Goal: Book appointment/travel/reservation

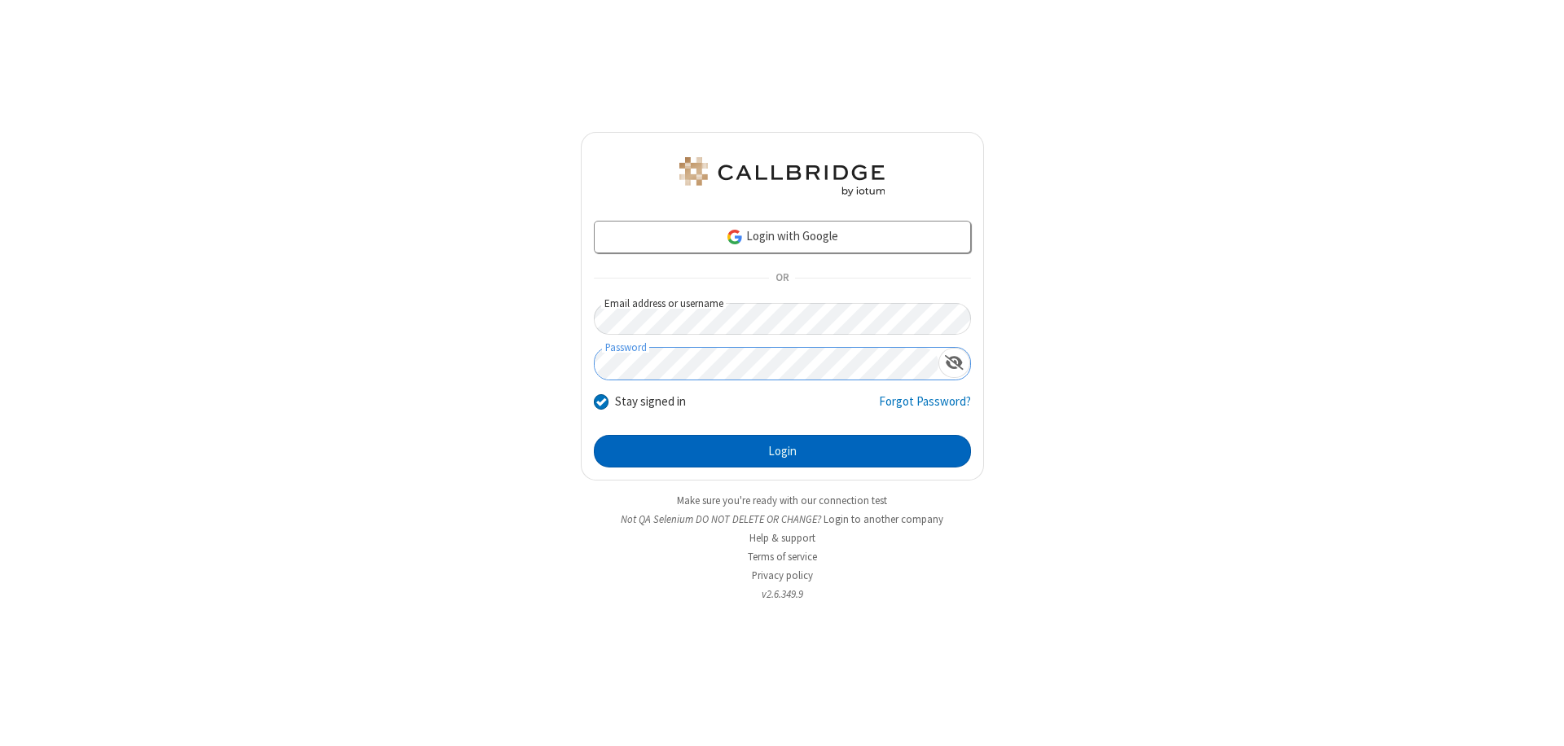
click at [782, 451] on button "Login" at bounding box center [782, 451] width 377 height 33
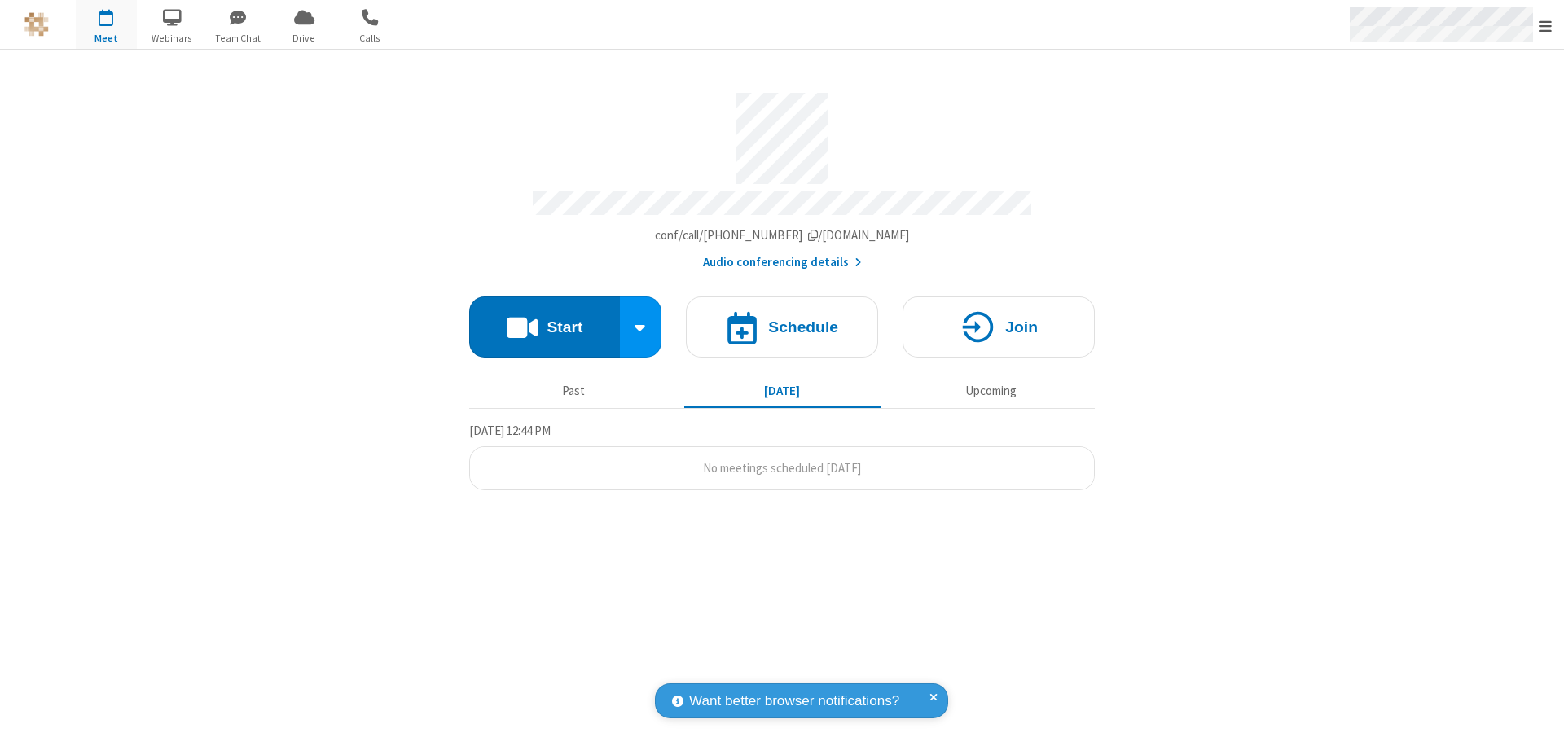
click at [1546, 25] on span "Open menu" at bounding box center [1545, 26] width 13 height 16
click at [106, 24] on span "button" at bounding box center [106, 17] width 61 height 28
click at [782, 319] on h4 "Schedule" at bounding box center [803, 326] width 70 height 15
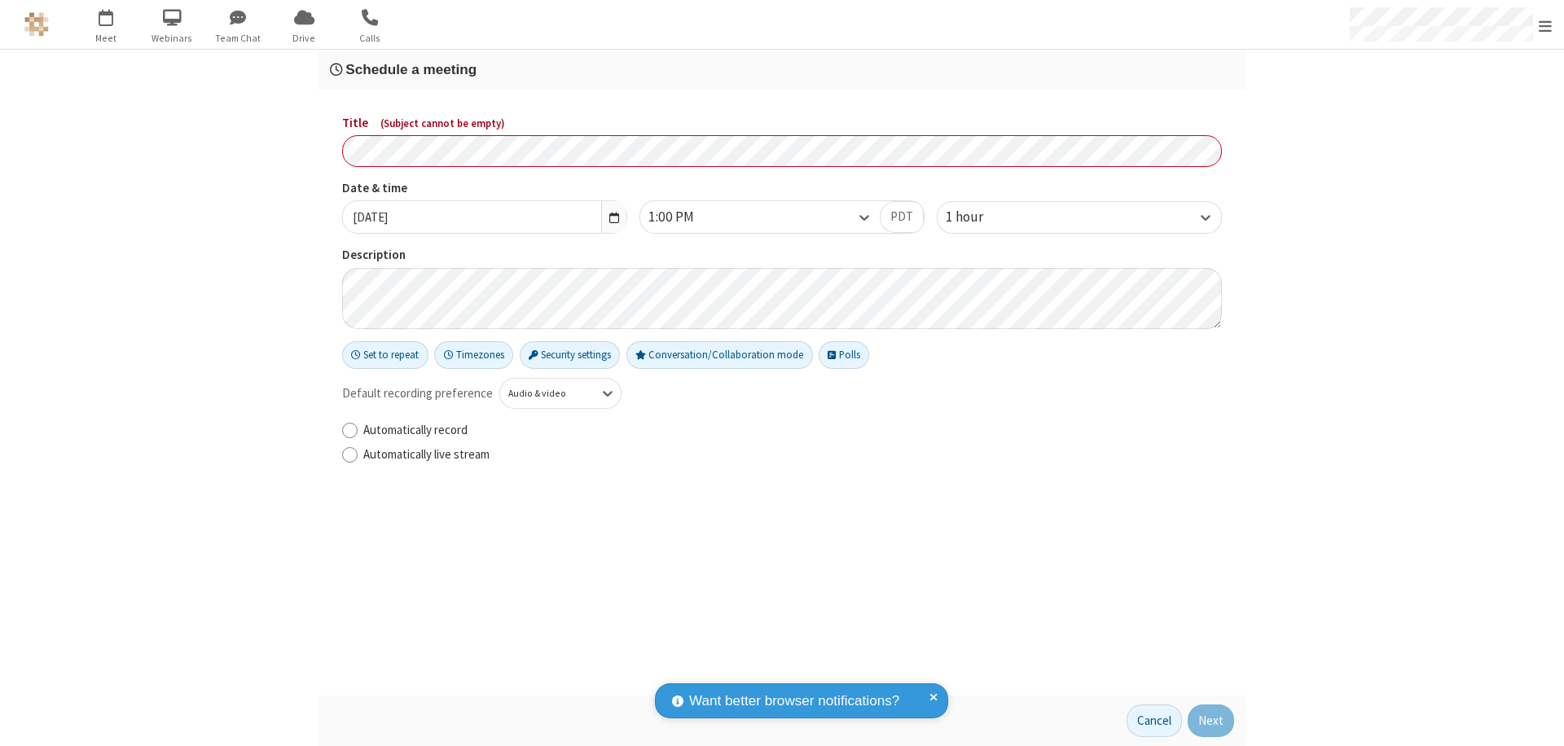
click at [782, 69] on h3 "Schedule a meeting" at bounding box center [782, 69] width 904 height 15
